Goal: Navigation & Orientation: Go to known website

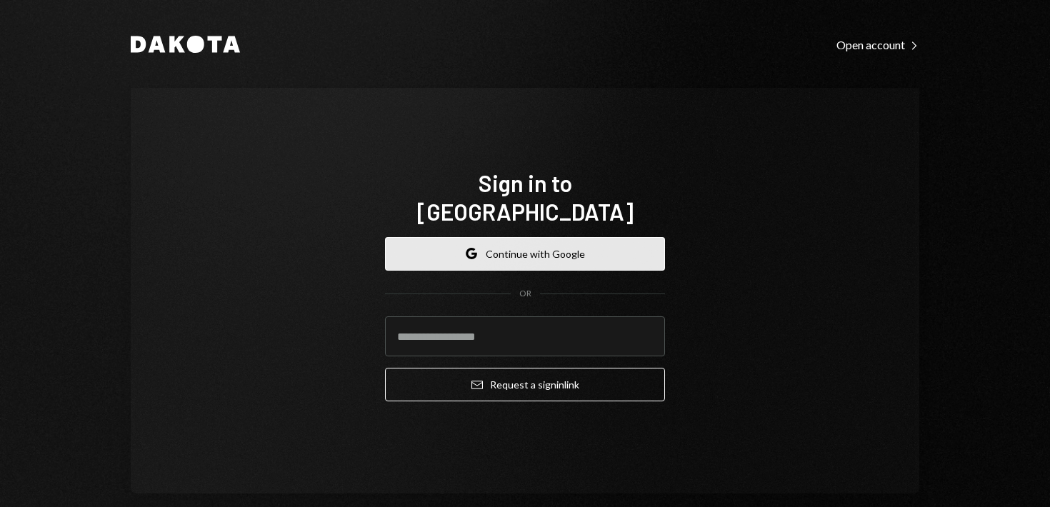
click at [492, 250] on button "Google Continue with Google" at bounding box center [525, 254] width 280 height 34
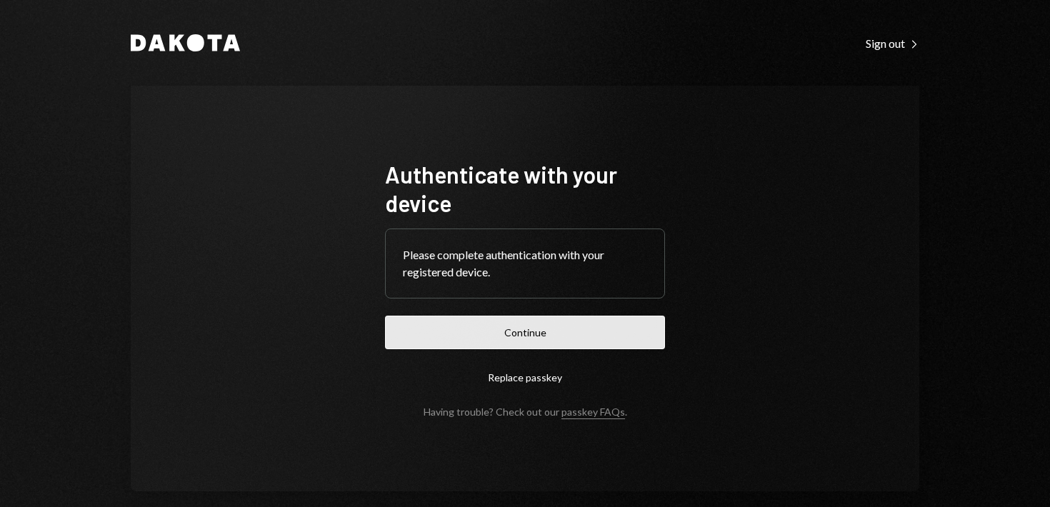
click at [543, 334] on button "Continue" at bounding box center [525, 333] width 280 height 34
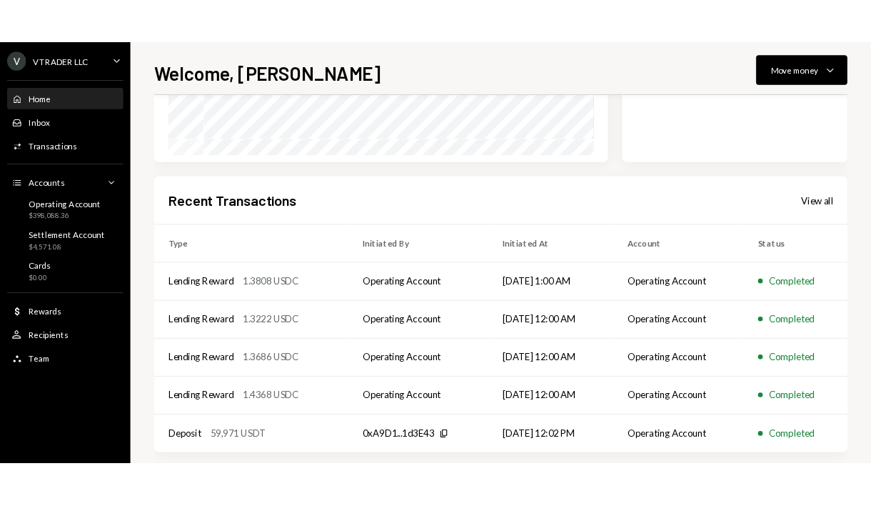
scroll to position [286, 0]
